Goal: Task Accomplishment & Management: Use online tool/utility

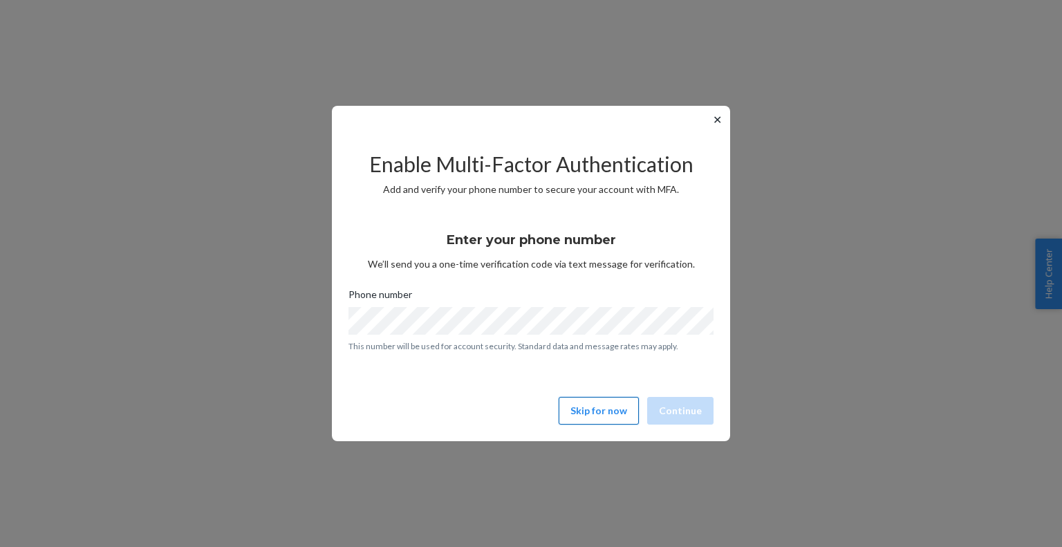
click at [604, 400] on button "Skip for now" at bounding box center [599, 411] width 80 height 28
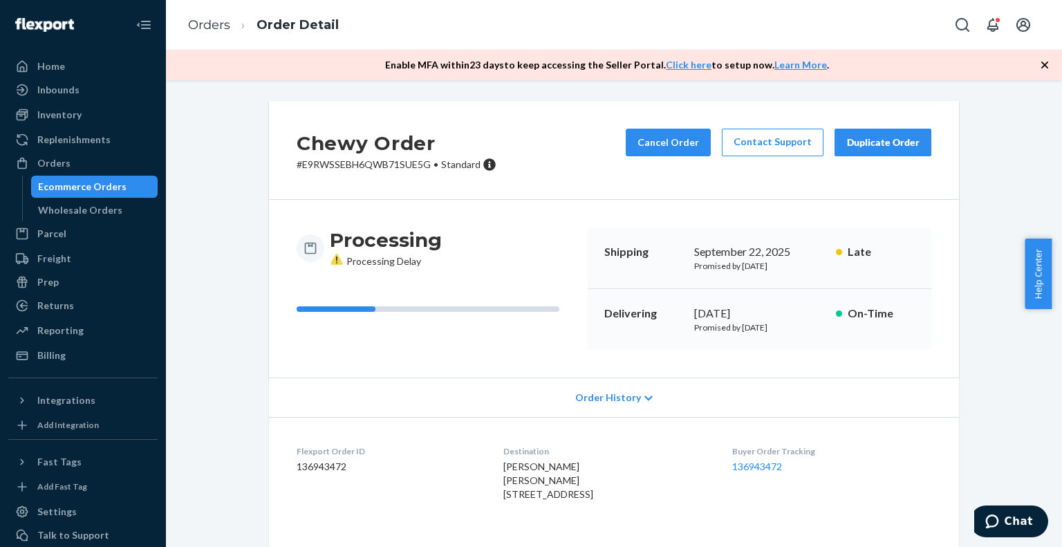
click at [93, 187] on div "Ecommerce Orders" at bounding box center [82, 187] width 89 height 14
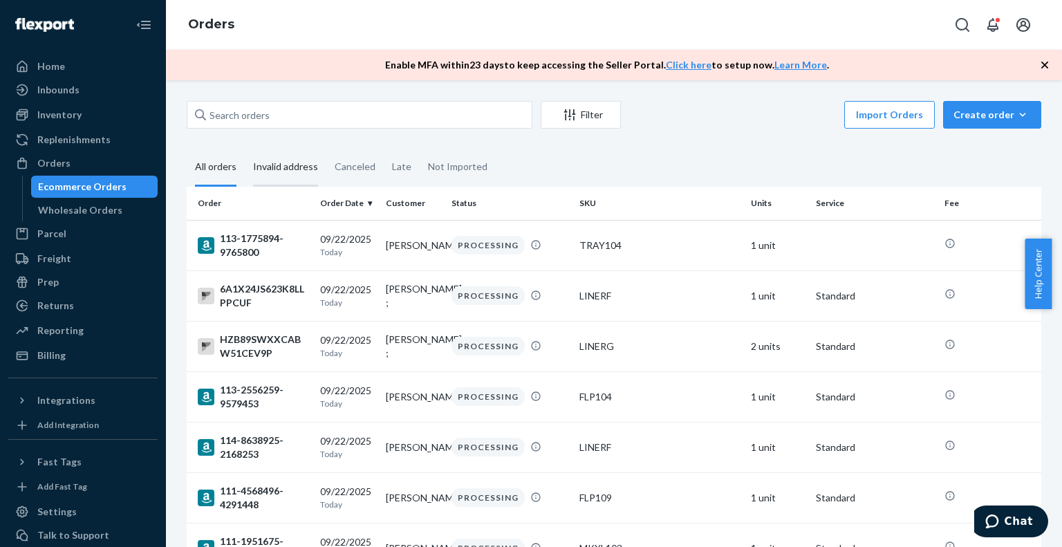
click at [284, 162] on div "Invalid address" at bounding box center [285, 168] width 65 height 38
click at [245, 149] on input "Invalid address" at bounding box center [245, 149] width 0 height 0
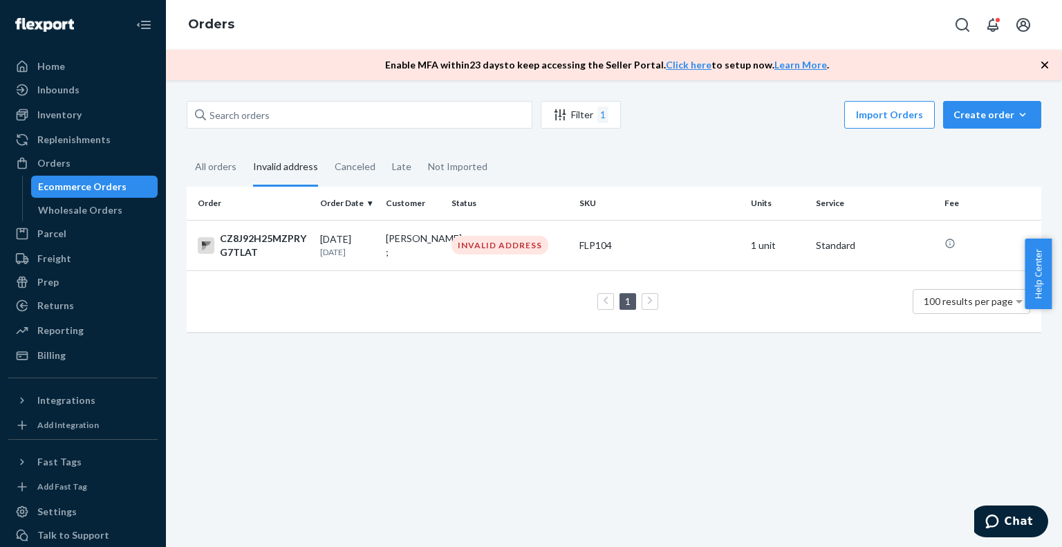
drag, startPoint x: 268, startPoint y: 238, endPoint x: 712, endPoint y: 391, distance: 469.2
click at [712, 391] on div "Filter 1 Import Orders Create order Ecommerce order Removal order All orders In…" at bounding box center [614, 313] width 896 height 467
click at [261, 235] on div "CZ8J92H25MZPRYG7TLAT" at bounding box center [253, 246] width 111 height 28
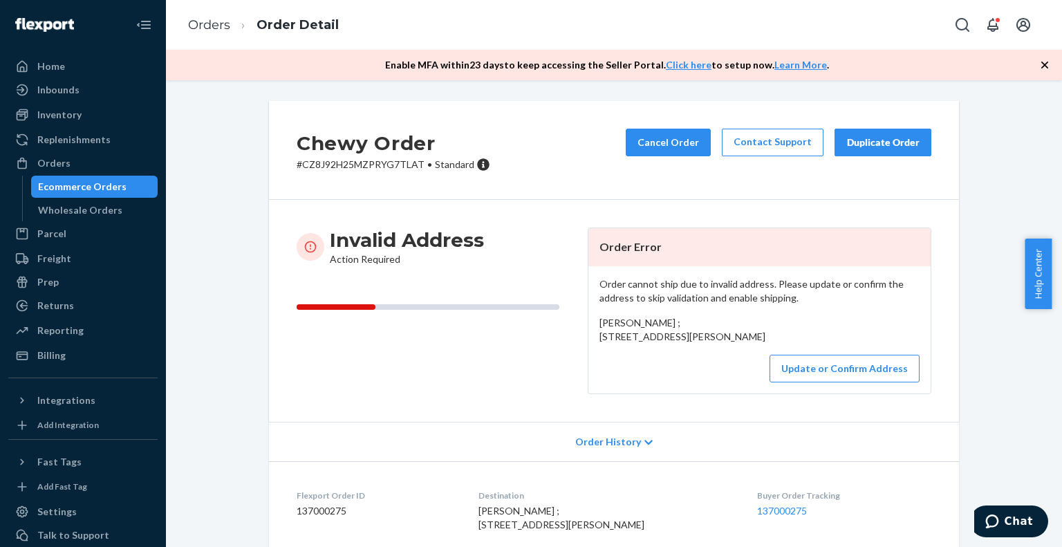
drag, startPoint x: 681, startPoint y: 358, endPoint x: 598, endPoint y: 335, distance: 85.6
click at [600, 335] on div "Doug Moore ; 552 Broad Brook Road Sharon, VT 05065 US" at bounding box center [760, 330] width 320 height 28
click at [600, 335] on span "Doug Moore ; 552 Broad Brook Road Sharon, VT 05065 US" at bounding box center [683, 330] width 166 height 26
drag, startPoint x: 596, startPoint y: 332, endPoint x: 669, endPoint y: 349, distance: 75.2
click at [669, 342] on span "Doug Moore ; 552 Broad Brook Road Sharon, VT 05065 US" at bounding box center [683, 330] width 166 height 26
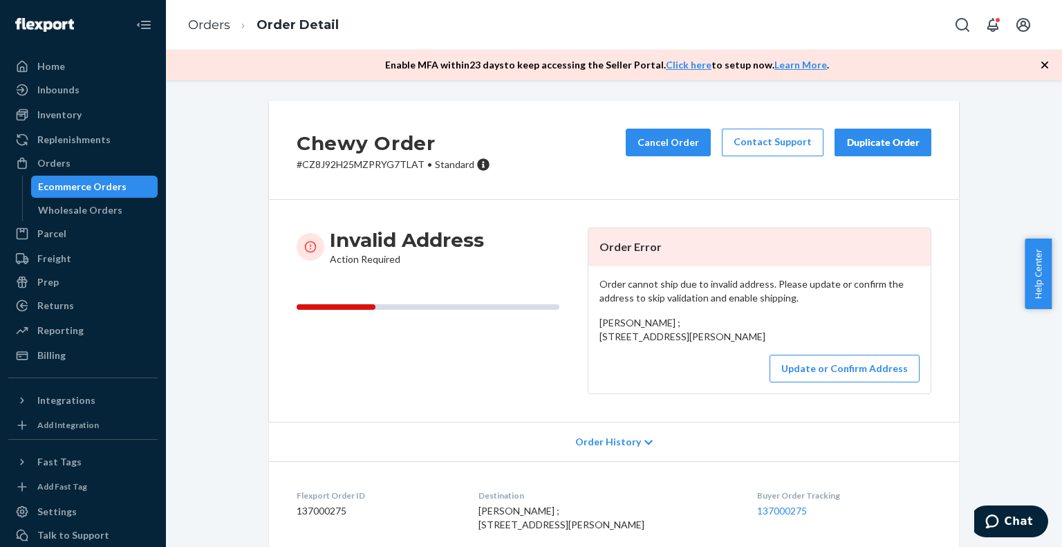
copy span "552 Broad Brook Road Sharon, VT 05065"
click at [966, 334] on div "Chewy Order # CZ8J92H25MZPRYG7TLAT • Standard Cancel Order Contact Support Dupl…" at bounding box center [614, 398] width 876 height 595
click at [856, 382] on button "Update or Confirm Address" at bounding box center [845, 369] width 150 height 28
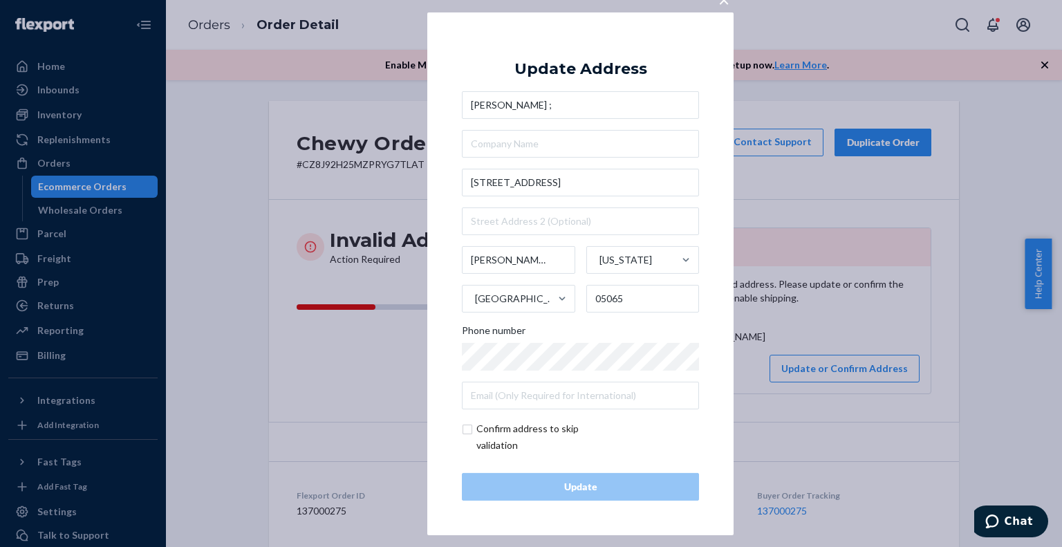
click at [536, 429] on input "checkbox" at bounding box center [542, 437] width 160 height 33
checkbox input "true"
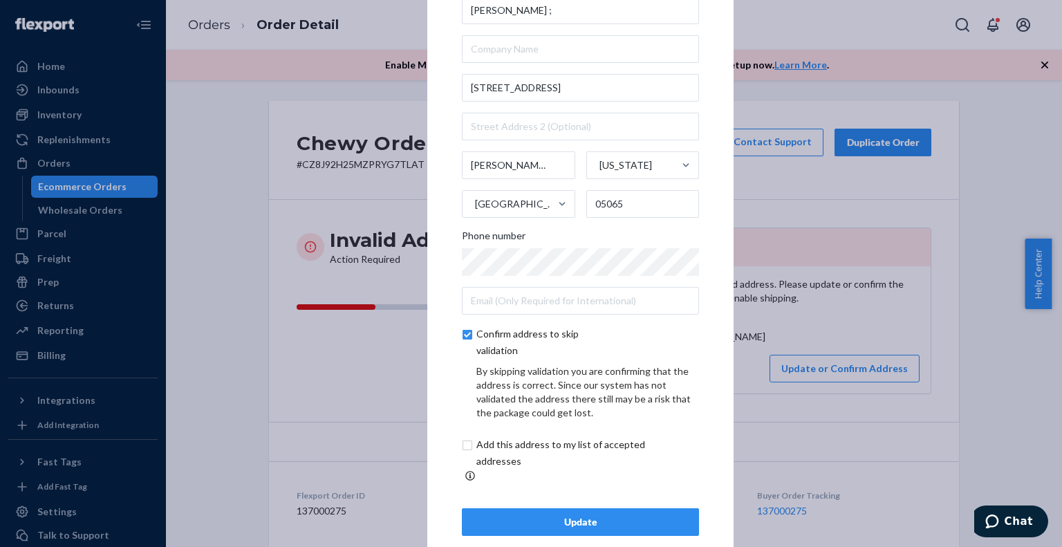
scroll to position [46, 0]
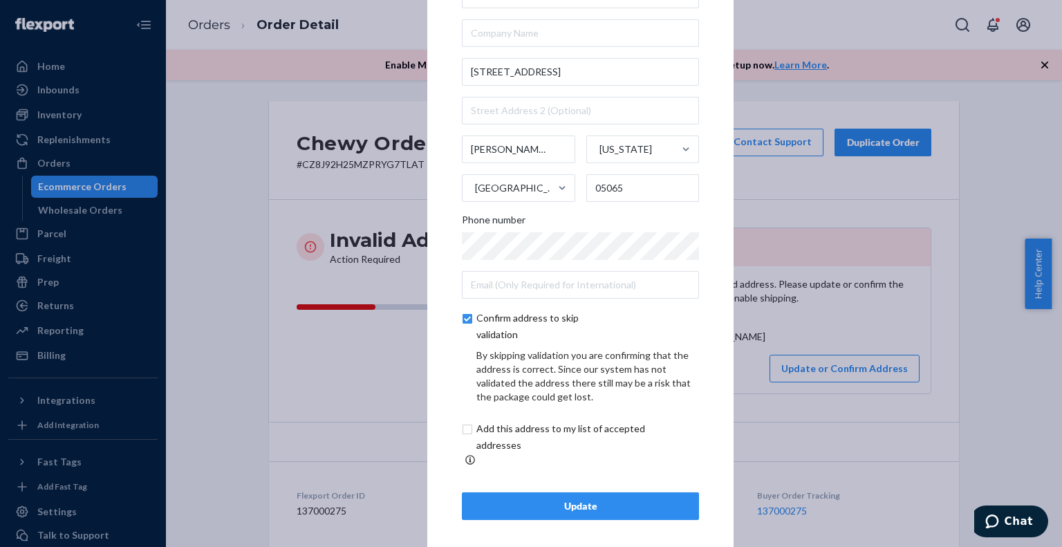
click at [546, 437] on input "checkbox" at bounding box center [577, 437] width 230 height 33
checkbox input "true"
click at [589, 504] on div "Update" at bounding box center [581, 506] width 214 height 14
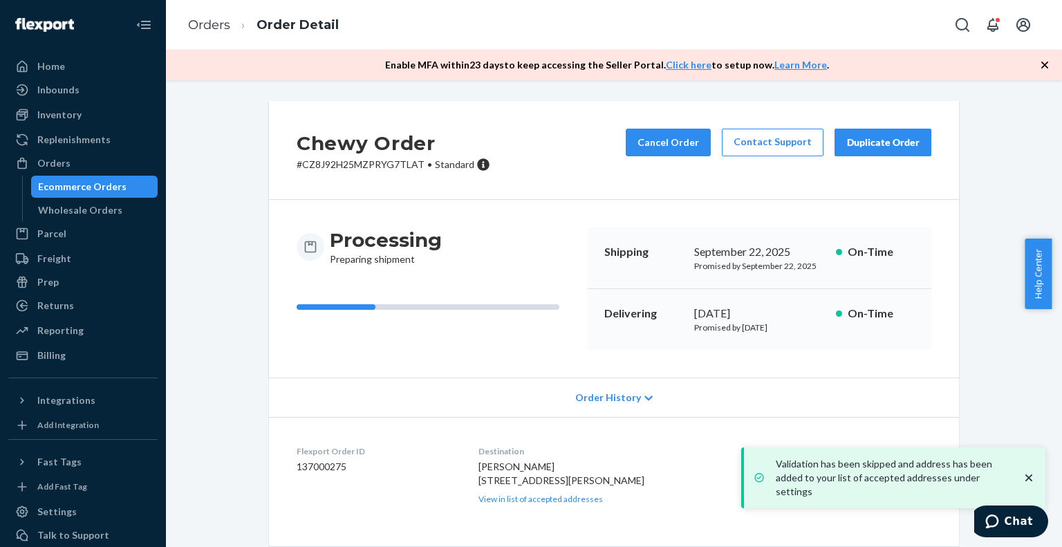
click at [58, 182] on div "Ecommerce Orders" at bounding box center [82, 187] width 89 height 14
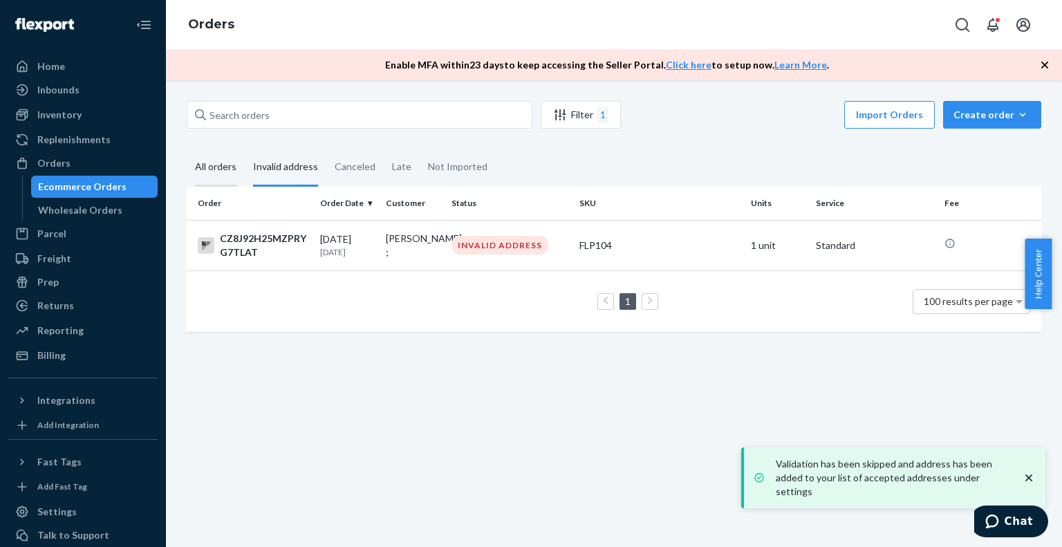
click at [238, 167] on div "All orders" at bounding box center [216, 168] width 58 height 38
click at [187, 149] on input "All orders" at bounding box center [187, 149] width 0 height 0
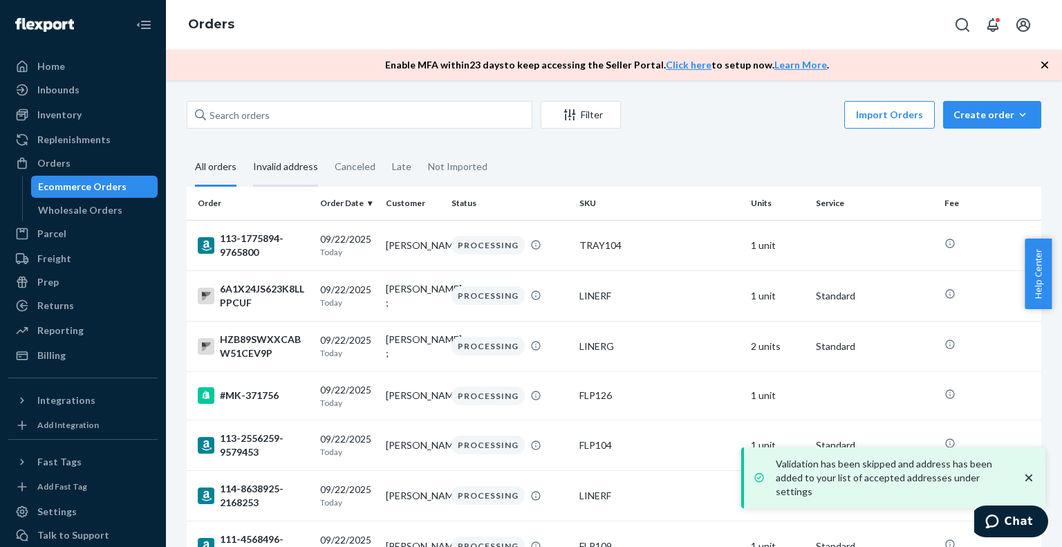
click at [290, 167] on div "Invalid address" at bounding box center [285, 168] width 65 height 38
click at [245, 149] on input "Invalid address" at bounding box center [245, 149] width 0 height 0
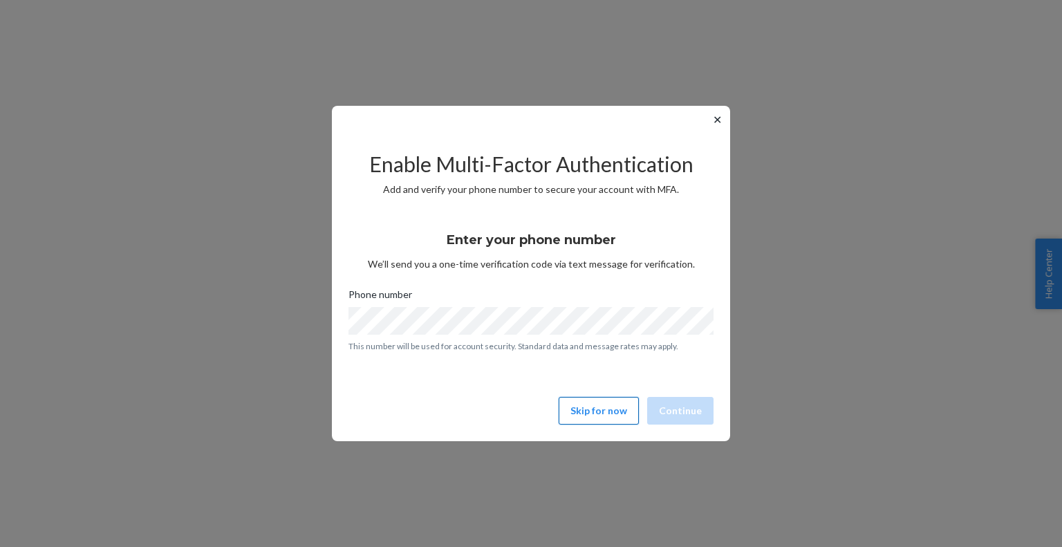
click at [627, 412] on button "Skip for now" at bounding box center [599, 411] width 80 height 28
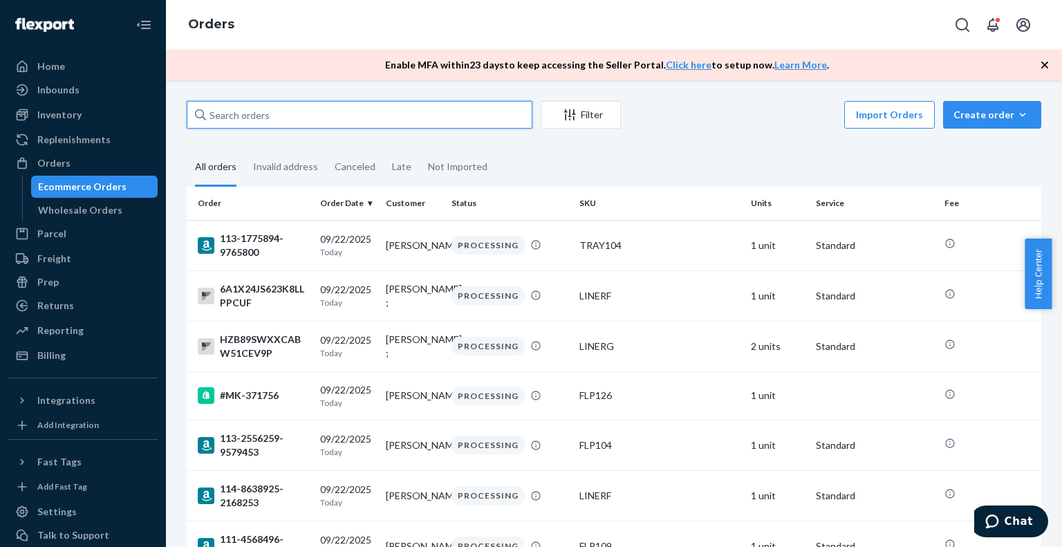
click at [288, 107] on input "text" at bounding box center [360, 115] width 346 height 28
paste input "112-4246022-9813023"
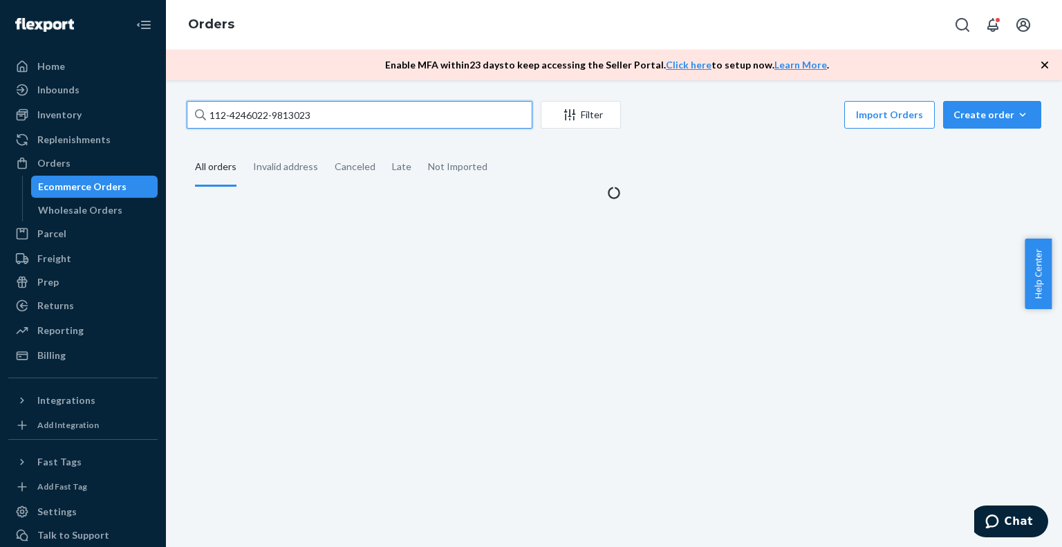
type input "112-4246022-9813023"
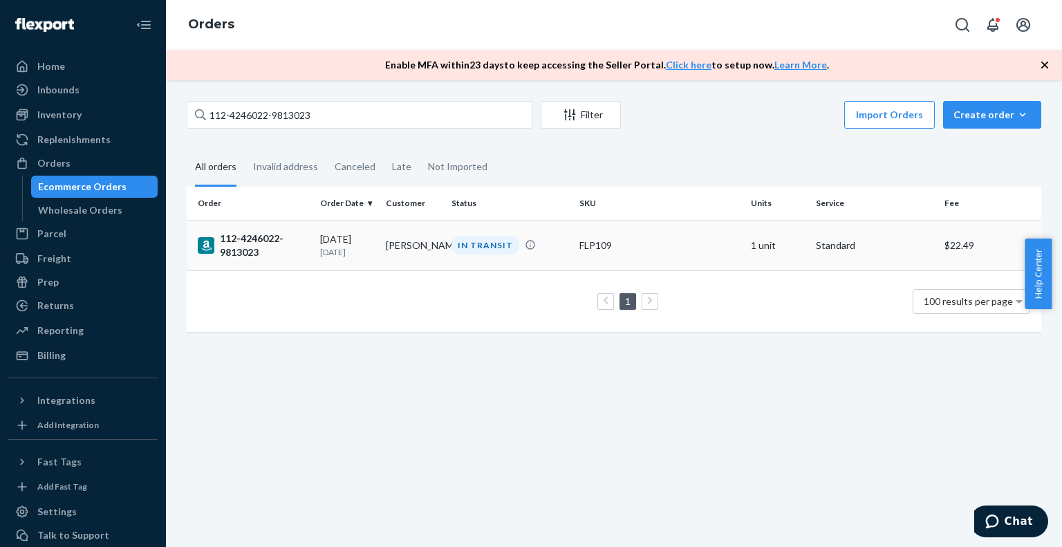
click at [252, 246] on div "112-4246022-9813023" at bounding box center [253, 246] width 111 height 28
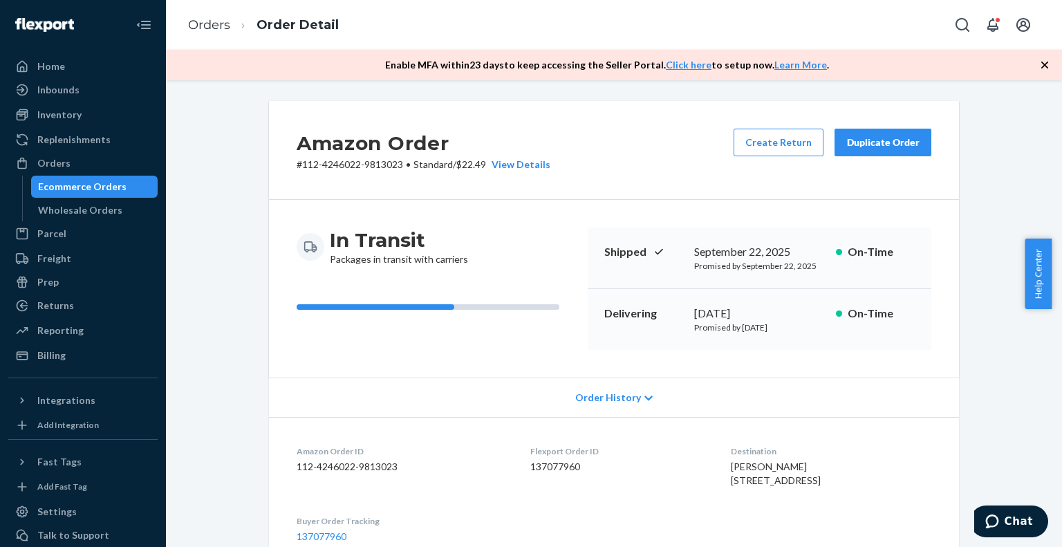
click at [85, 183] on div "Ecommerce Orders" at bounding box center [82, 187] width 89 height 14
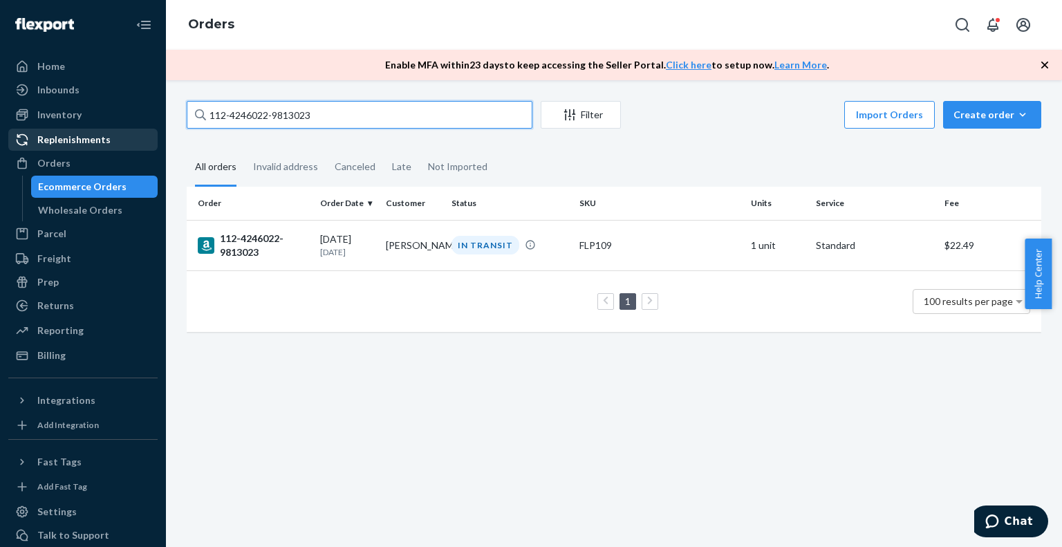
paste input "MK-370392"
drag, startPoint x: 320, startPoint y: 119, endPoint x: 113, endPoint y: 138, distance: 207.6
click at [114, 138] on div "Home Inbounds Shipping Plans Problems Inventory Products Branded Packaging Repl…" at bounding box center [531, 273] width 1062 height 547
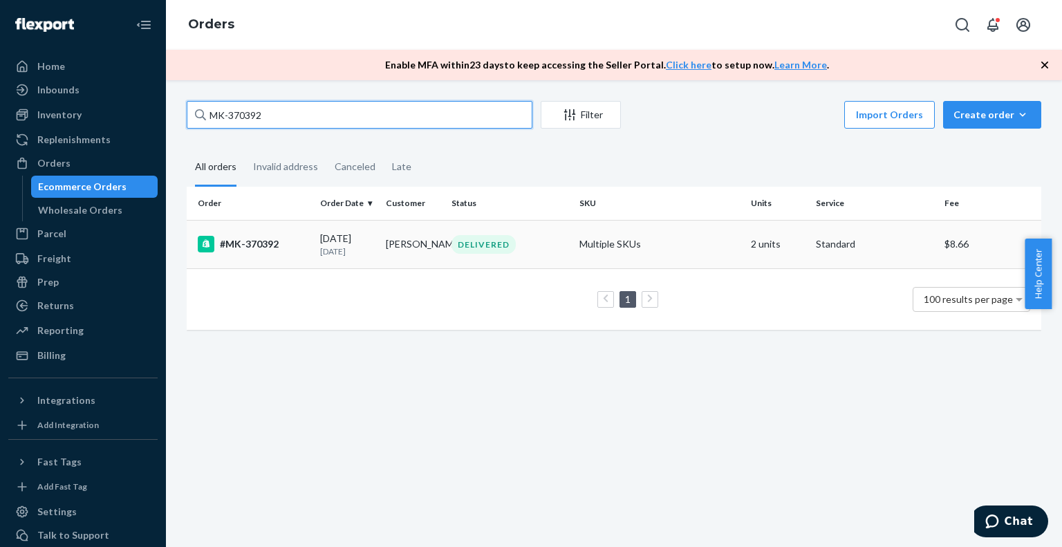
type input "MK-370392"
click at [260, 243] on div "#MK-370392" at bounding box center [253, 244] width 111 height 17
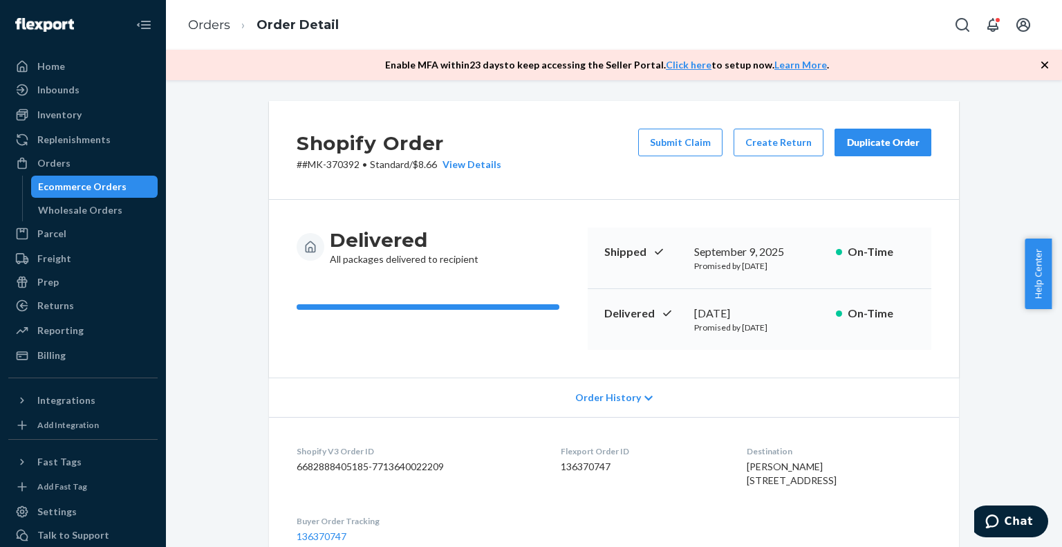
click at [853, 145] on div "Duplicate Order" at bounding box center [883, 143] width 73 height 14
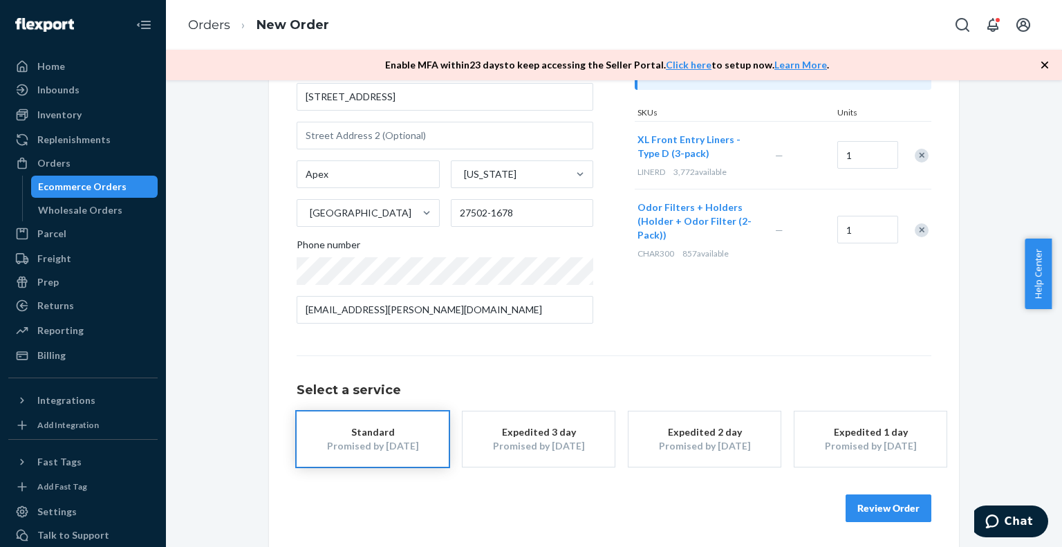
scroll to position [168, 0]
click at [863, 510] on button "Review Order" at bounding box center [889, 506] width 86 height 28
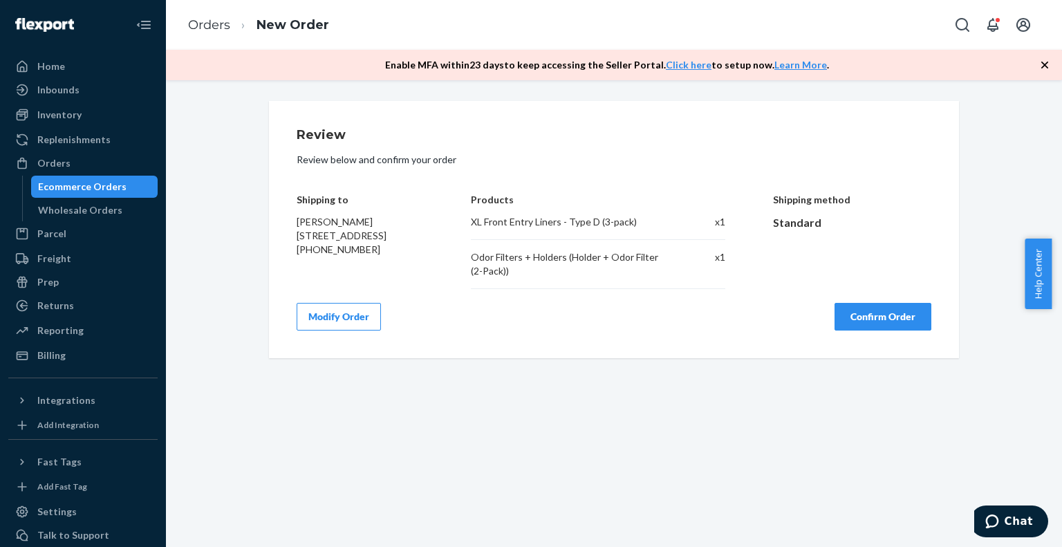
click at [850, 330] on button "Confirm Order" at bounding box center [883, 317] width 97 height 28
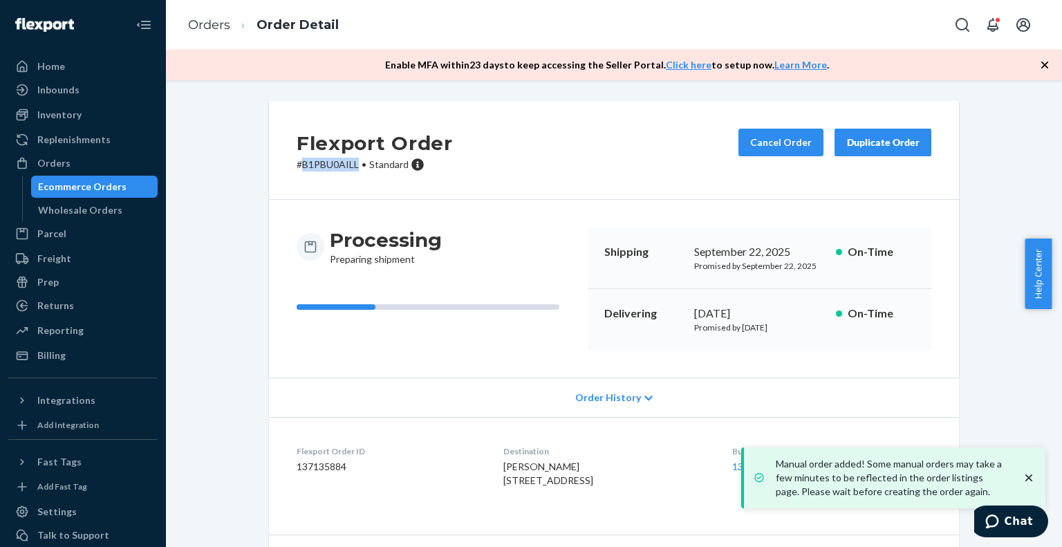
drag, startPoint x: 352, startPoint y: 166, endPoint x: 295, endPoint y: 165, distance: 56.7
click at [297, 165] on p "# B1PBU0AILL • Standard" at bounding box center [375, 165] width 156 height 14
copy p "B1PBU0AILL"
